Goal: Transaction & Acquisition: Purchase product/service

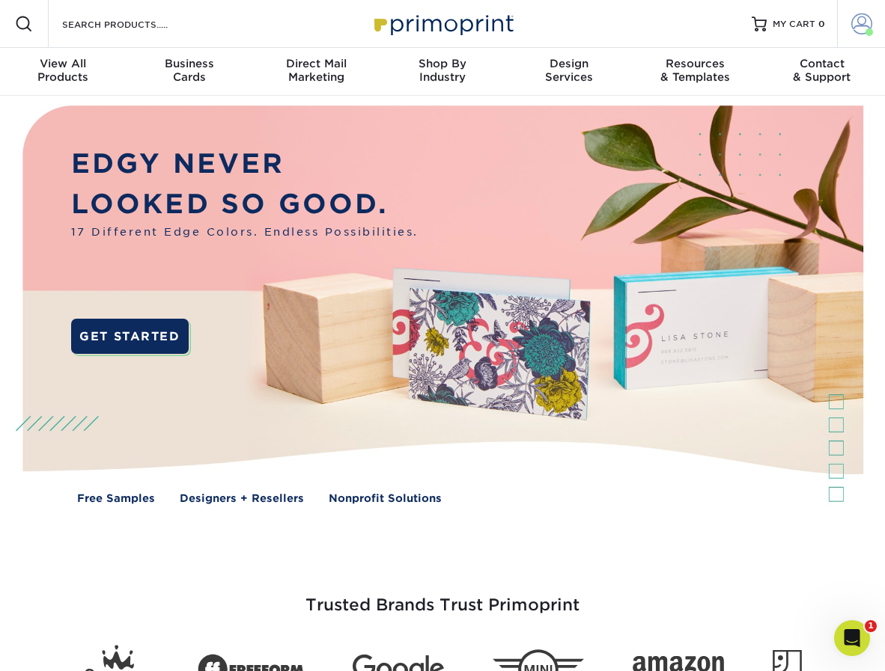
click at [858, 21] on span at bounding box center [861, 23] width 21 height 21
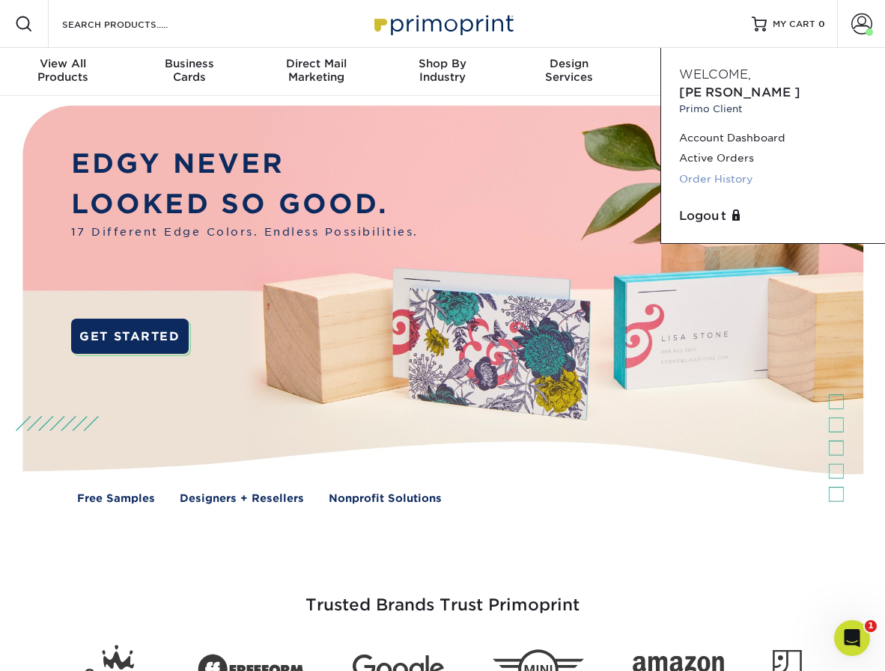
click at [713, 169] on link "Order History" at bounding box center [773, 179] width 188 height 20
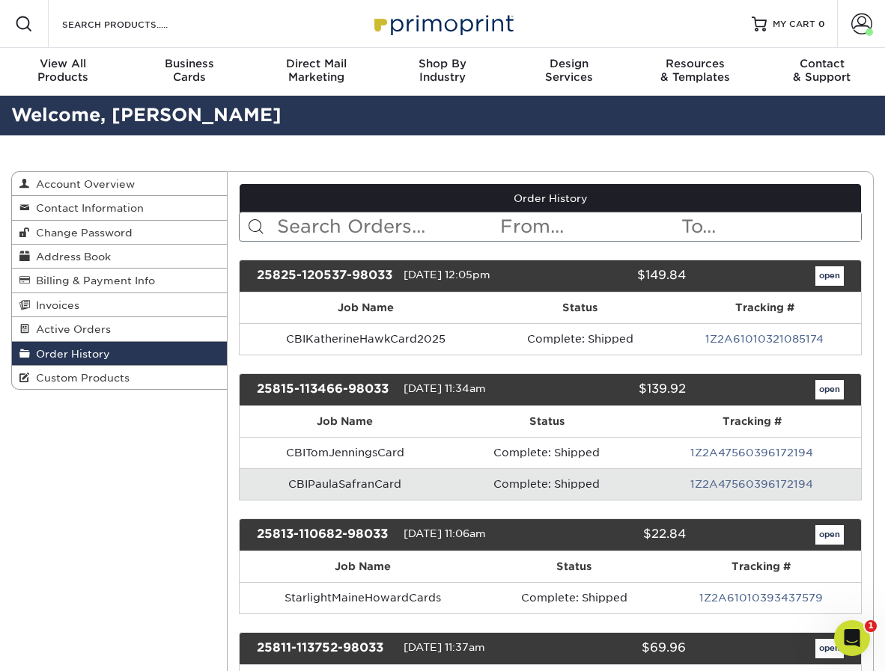
click at [827, 272] on link "open" at bounding box center [829, 275] width 28 height 19
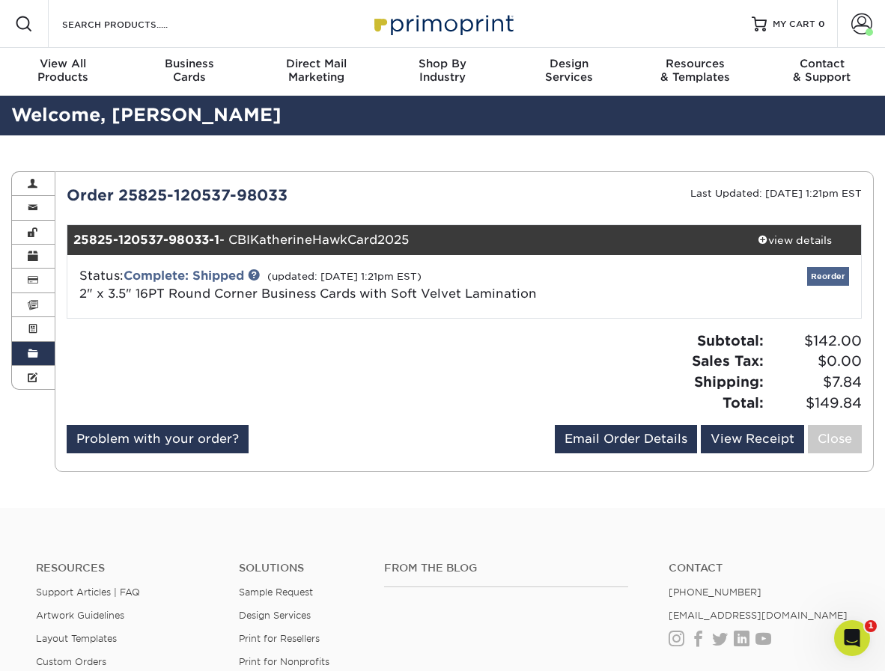
click at [826, 272] on link "Reorder" at bounding box center [828, 276] width 42 height 19
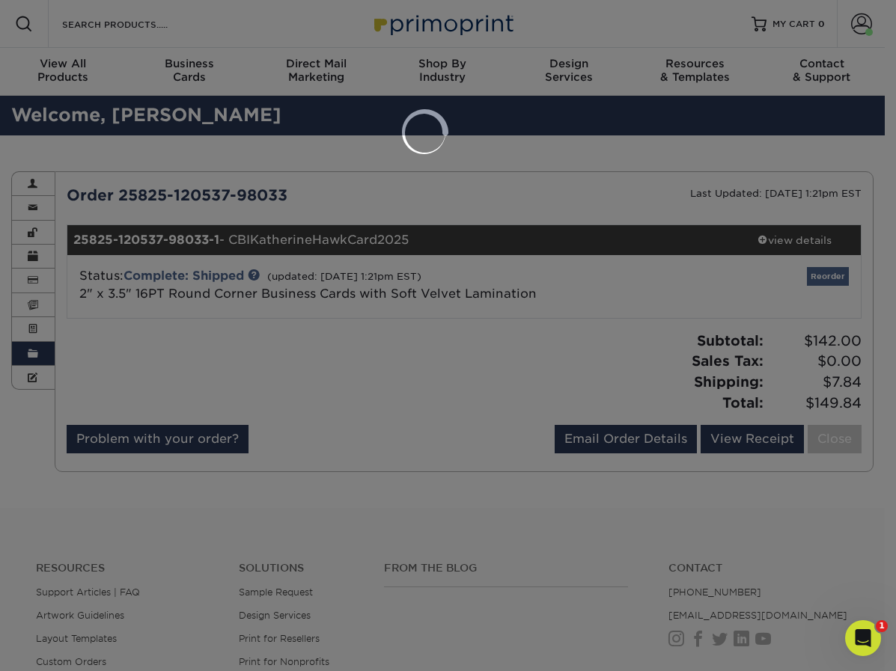
select select "87822"
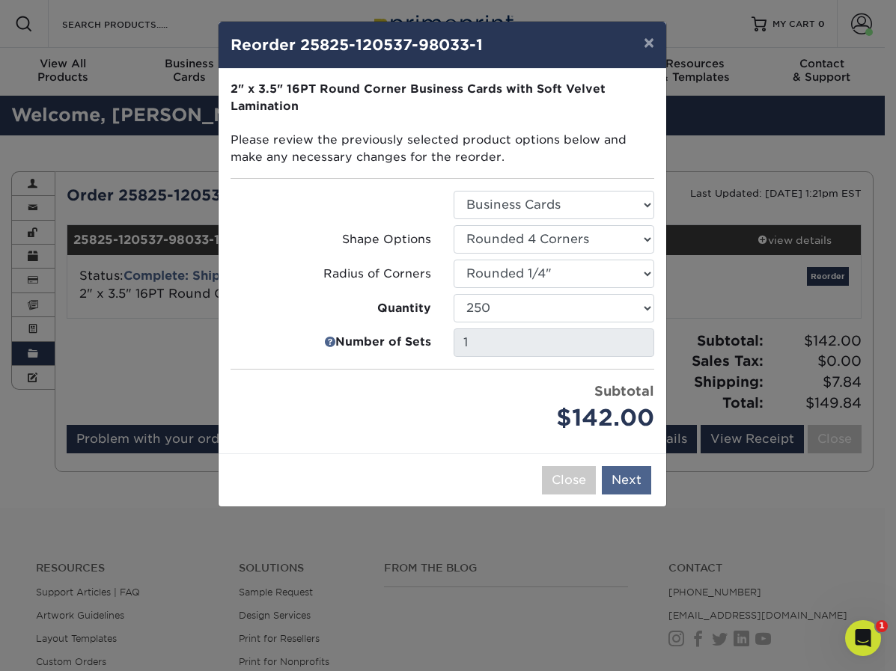
click at [633, 481] on button "Next" at bounding box center [626, 480] width 49 height 28
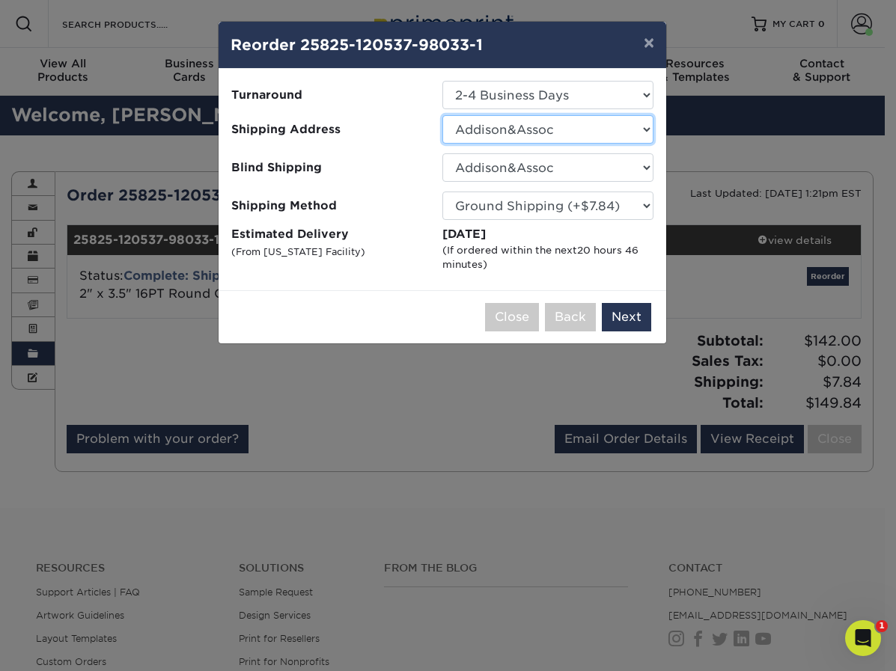
select select "116276"
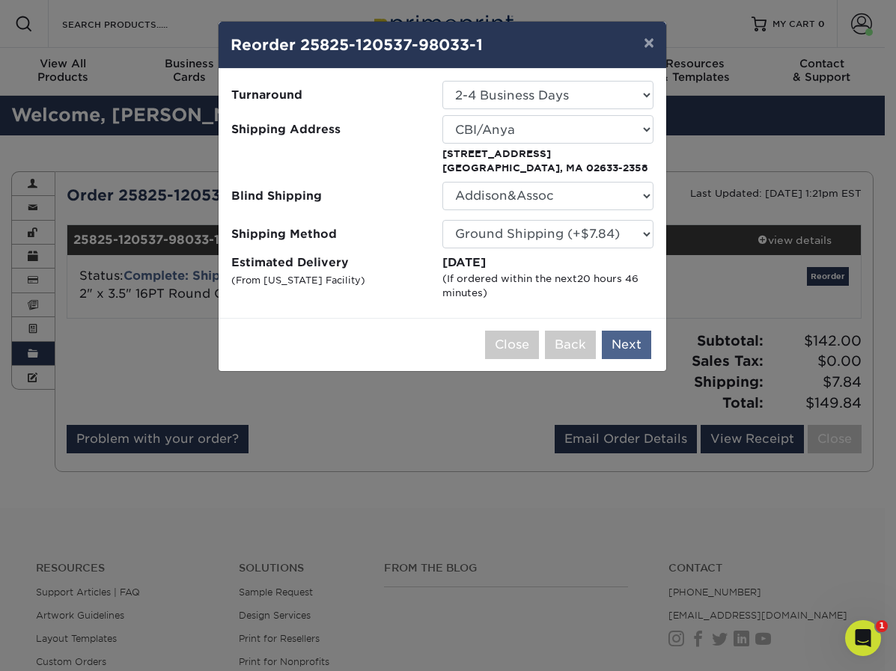
click at [625, 340] on button "Next" at bounding box center [626, 345] width 49 height 28
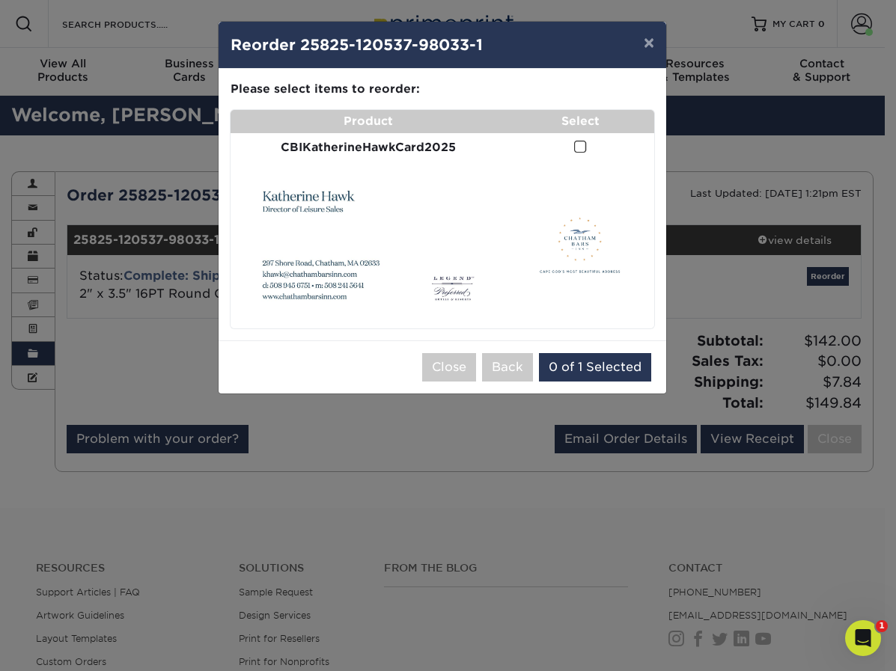
click at [574, 143] on span at bounding box center [580, 147] width 13 height 14
click at [0, 0] on input "checkbox" at bounding box center [0, 0] width 0 height 0
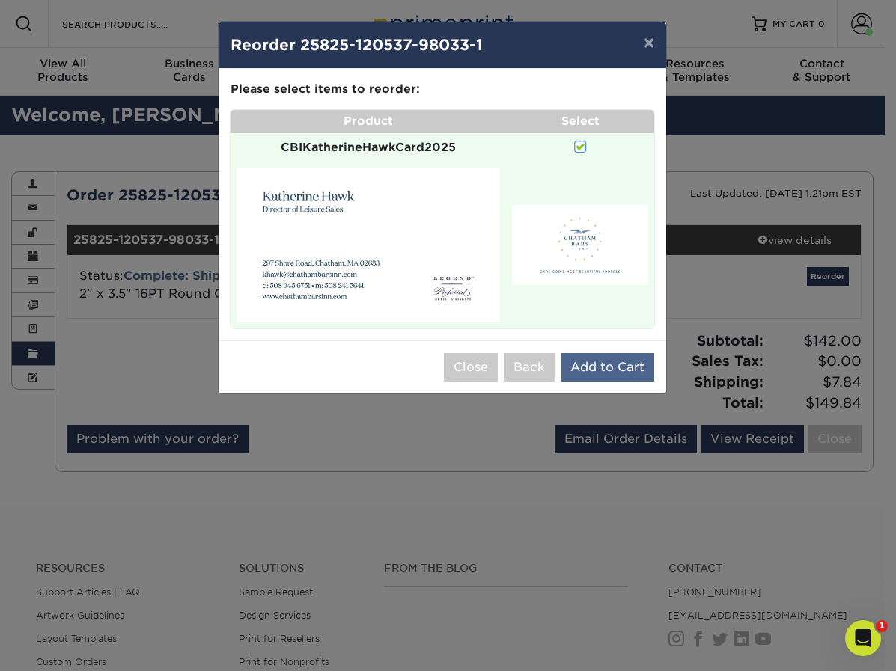
click at [593, 353] on button "Add to Cart" at bounding box center [608, 367] width 94 height 28
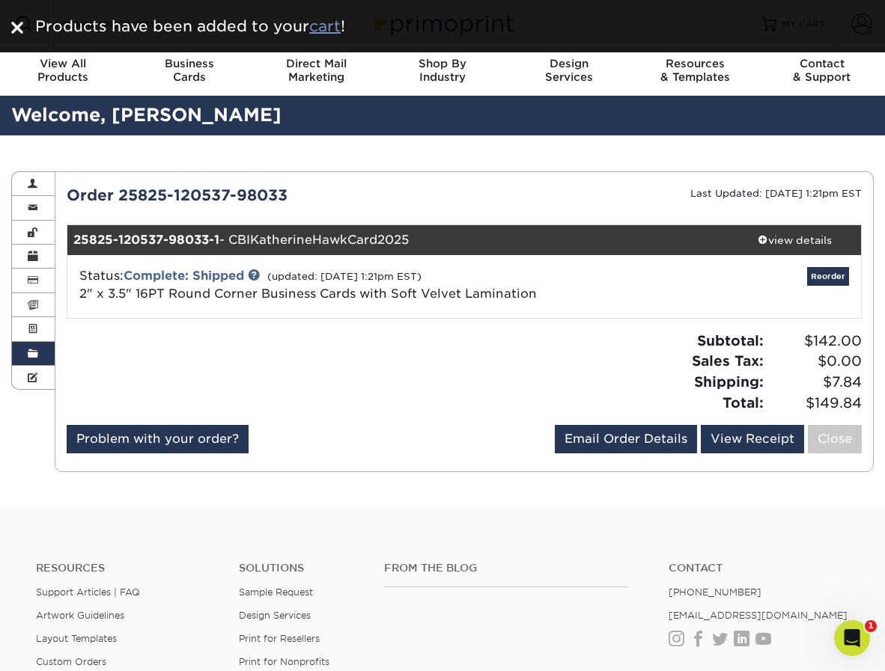
click at [325, 26] on u "cart" at bounding box center [324, 26] width 31 height 18
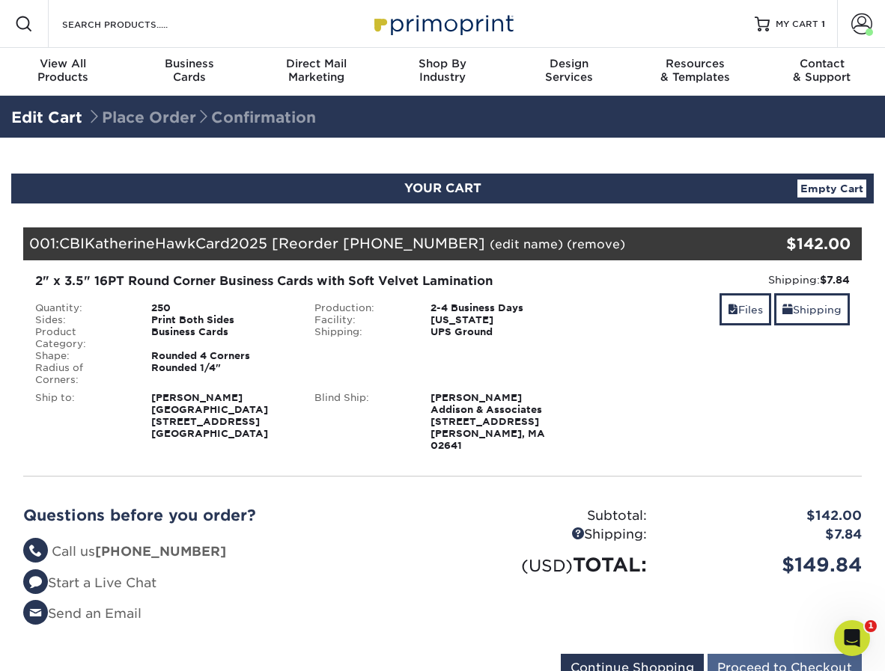
click at [765, 654] on input "Proceed to Checkout" at bounding box center [784, 668] width 154 height 28
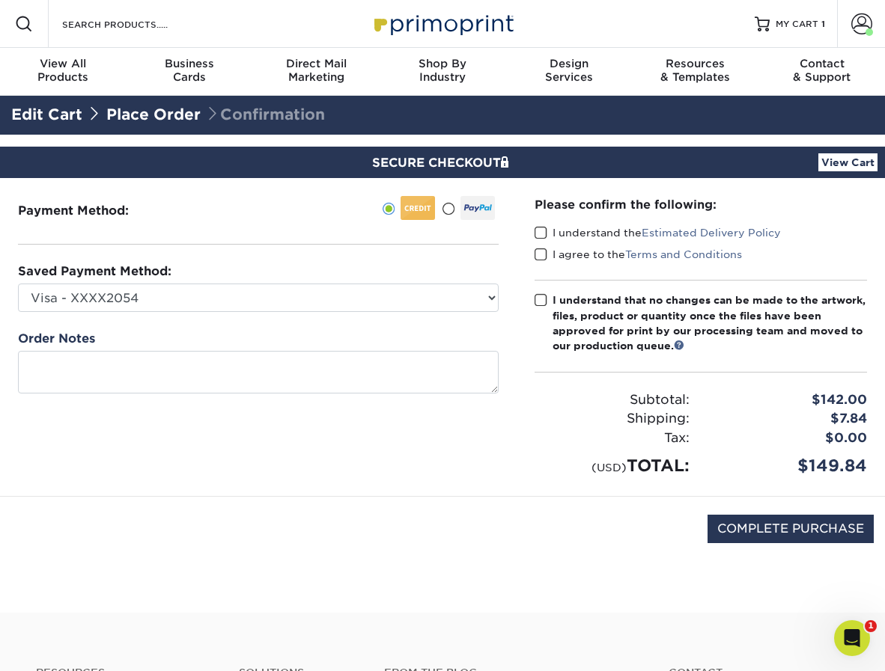
click at [540, 230] on span at bounding box center [540, 233] width 13 height 14
click at [0, 0] on input "I understand the Estimated Delivery Policy" at bounding box center [0, 0] width 0 height 0
click at [537, 256] on span at bounding box center [540, 255] width 13 height 14
click at [0, 0] on input "I agree to the Terms and Conditions" at bounding box center [0, 0] width 0 height 0
click at [540, 307] on label "I understand that no changes can be made to the artwork, files, product or quan…" at bounding box center [700, 323] width 333 height 61
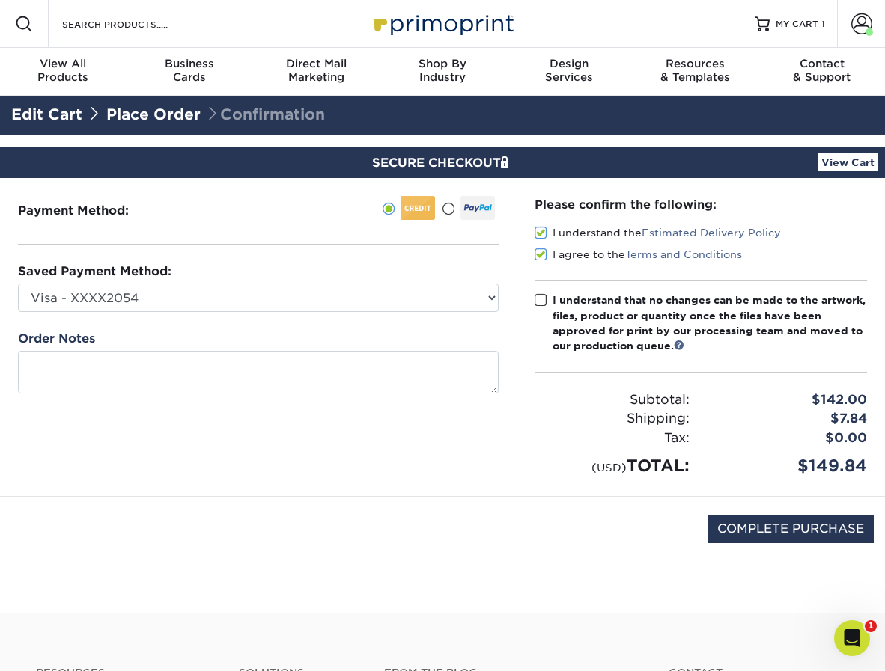
click at [0, 0] on input "I understand that no changes can be made to the artwork, files, product or quan…" at bounding box center [0, 0] width 0 height 0
click at [751, 526] on input "COMPLETE PURCHASE" at bounding box center [790, 529] width 166 height 28
type input "PROCESSING, PLEASE WAIT..."
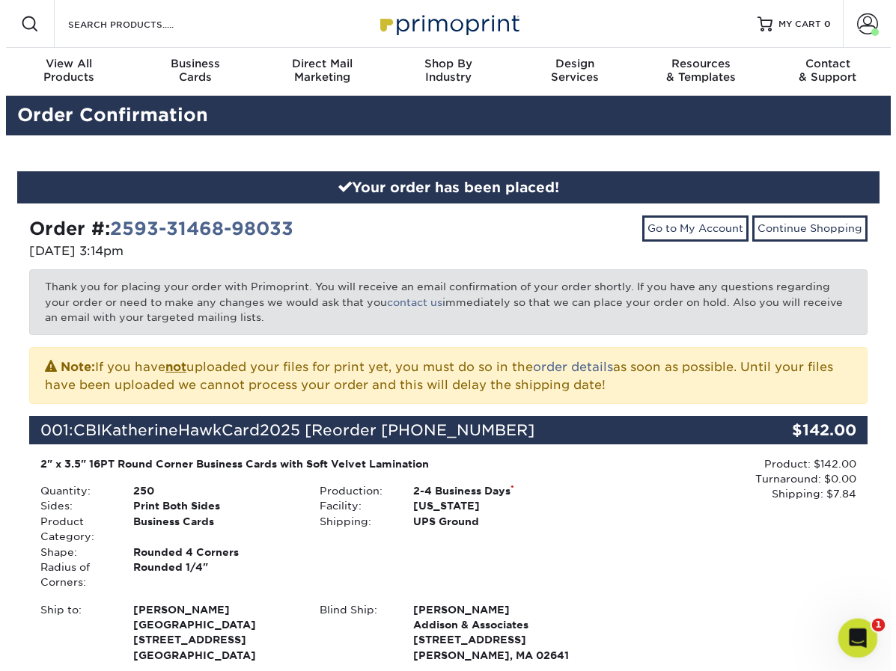
click at [852, 641] on icon "Open Intercom Messenger" at bounding box center [855, 636] width 25 height 25
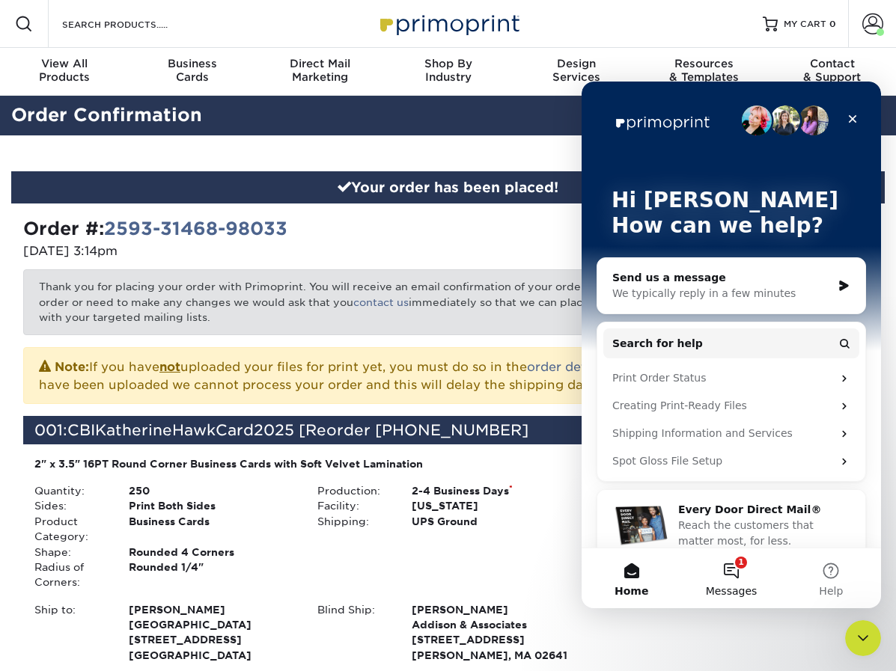
click at [738, 569] on button "1 Messages" at bounding box center [731, 579] width 100 height 60
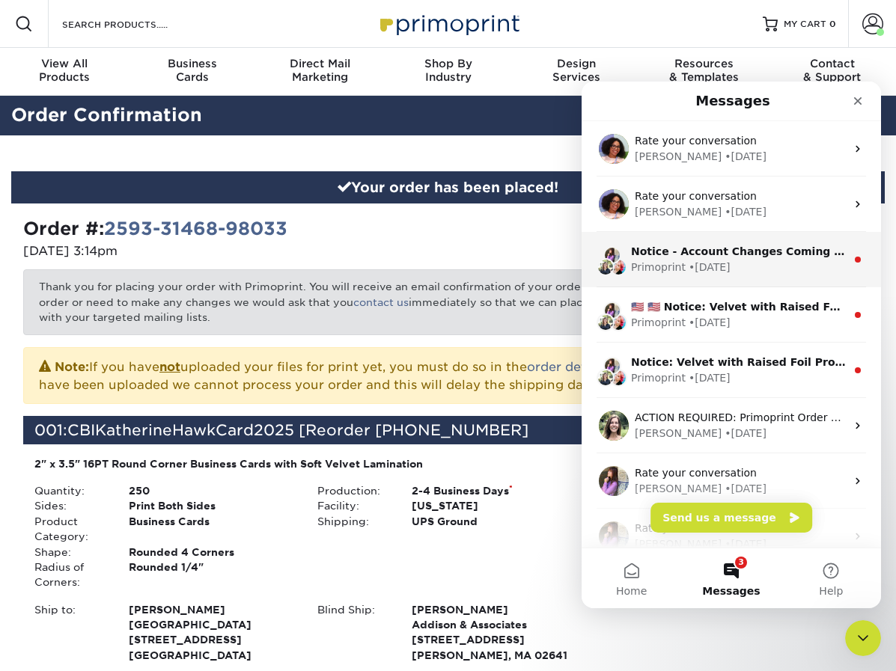
click at [727, 260] on div "Primoprint • [DATE]" at bounding box center [738, 268] width 215 height 16
